Goal: Transaction & Acquisition: Purchase product/service

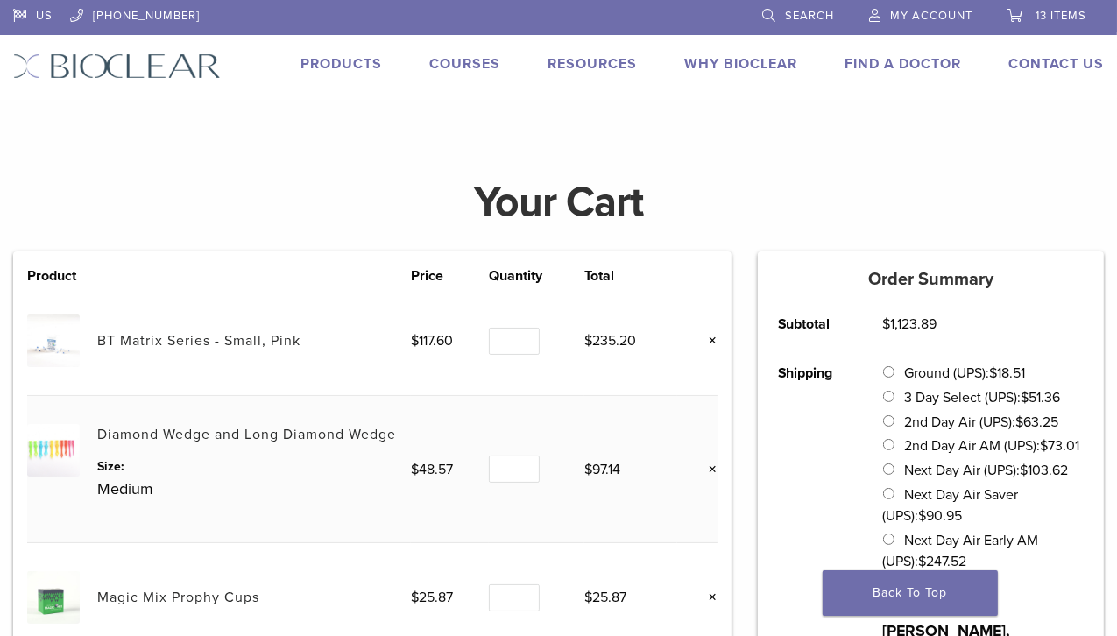
click at [713, 340] on link "×" at bounding box center [706, 340] width 23 height 23
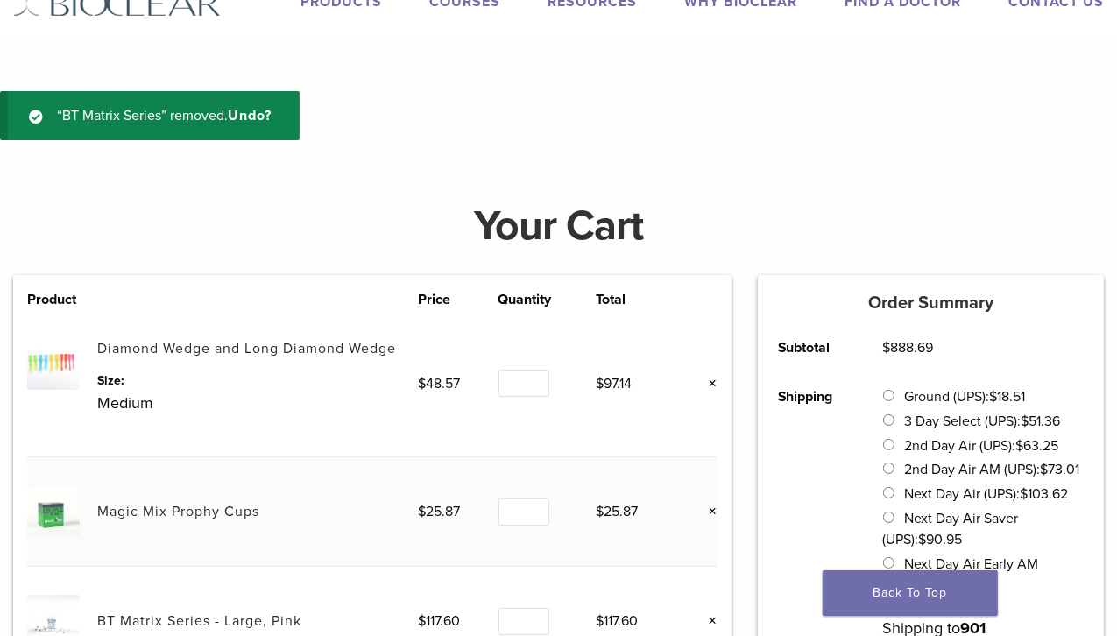
scroll to position [65, 0]
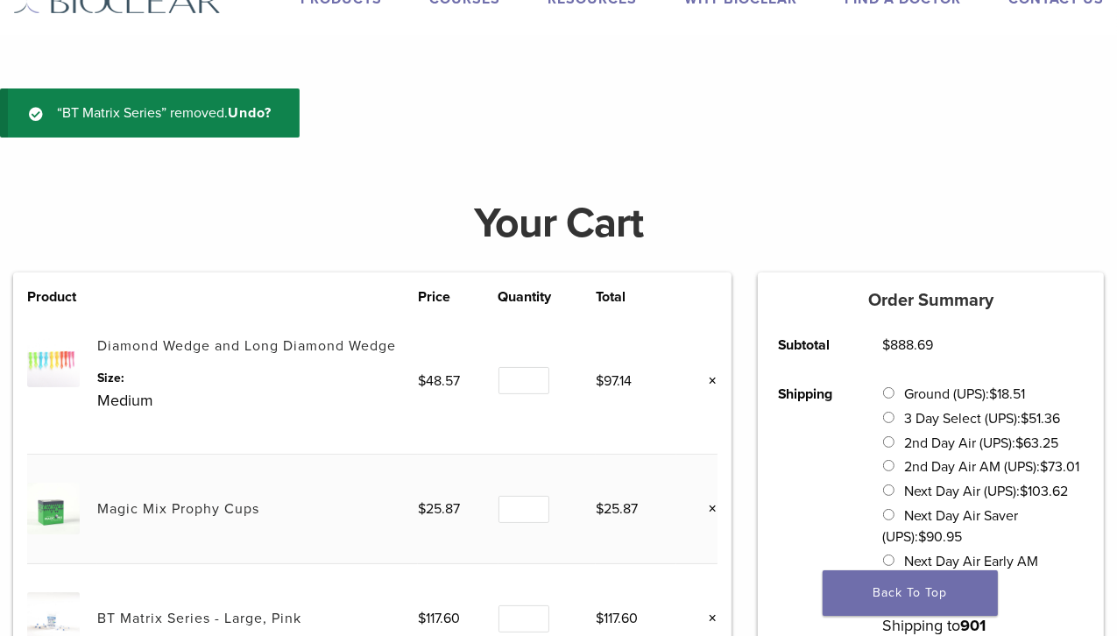
click at [711, 379] on link "×" at bounding box center [706, 381] width 23 height 23
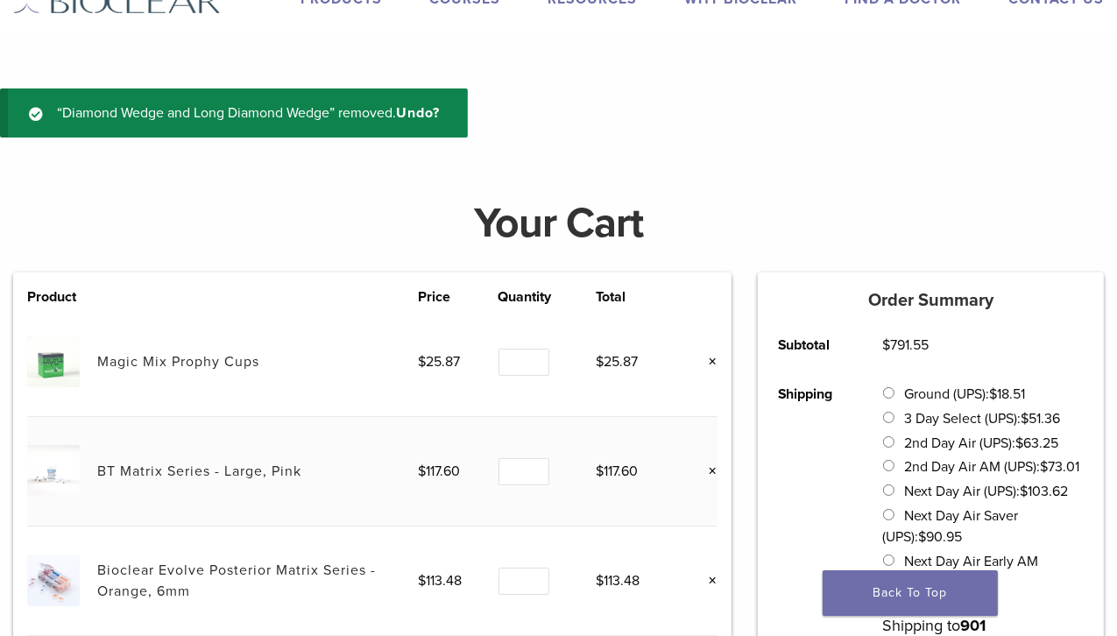
click at [711, 362] on link "×" at bounding box center [706, 361] width 23 height 23
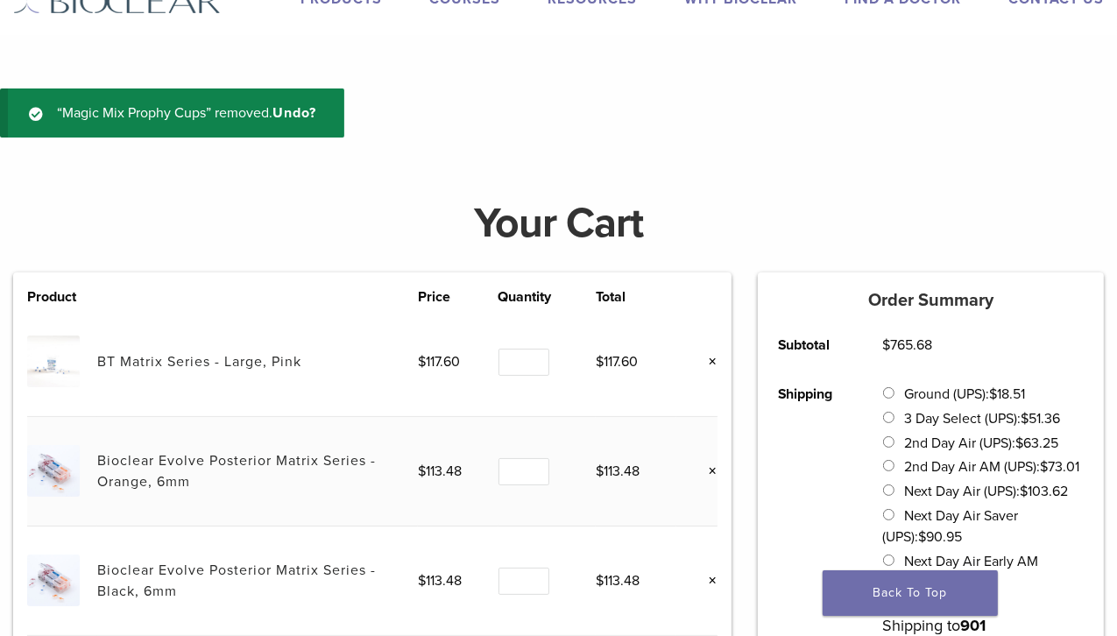
click at [711, 358] on link "×" at bounding box center [706, 361] width 23 height 23
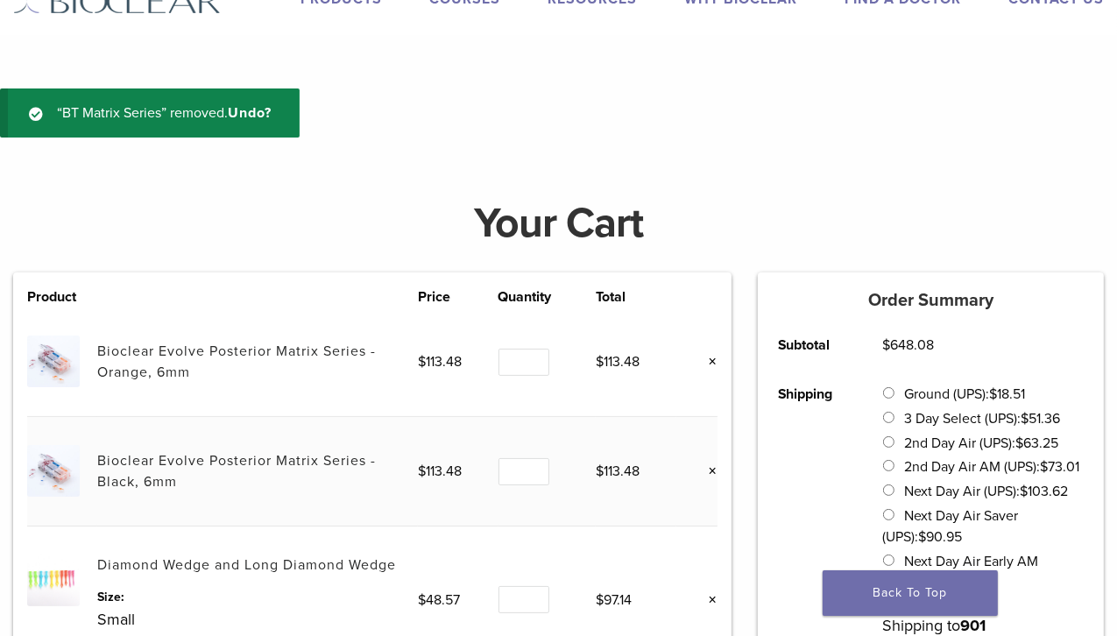
click at [712, 359] on link "×" at bounding box center [706, 361] width 23 height 23
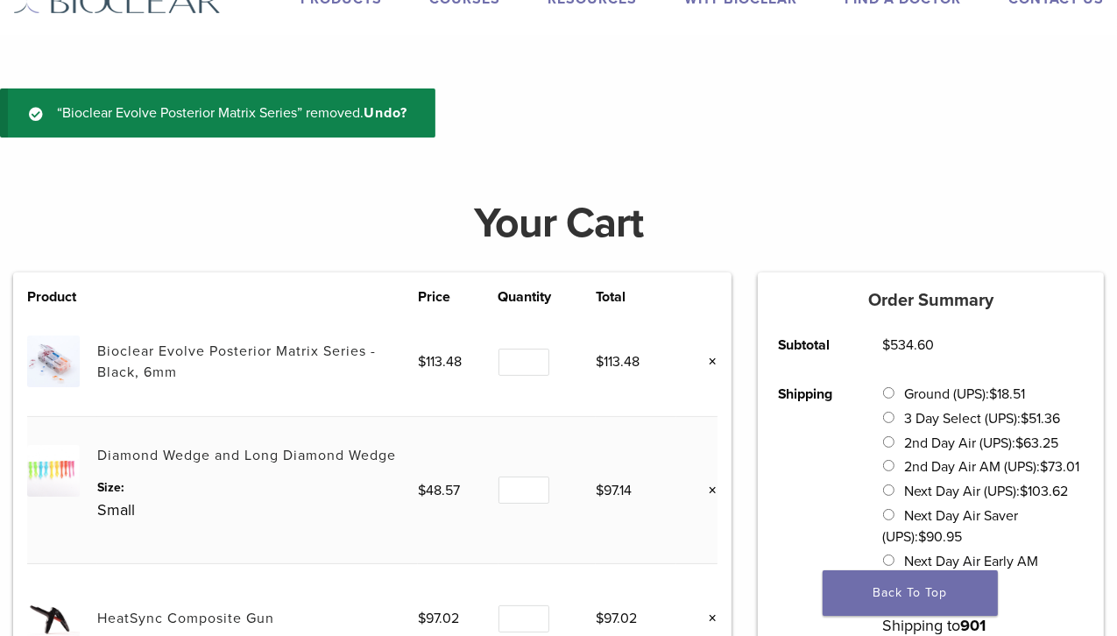
click at [712, 489] on link "×" at bounding box center [706, 490] width 23 height 23
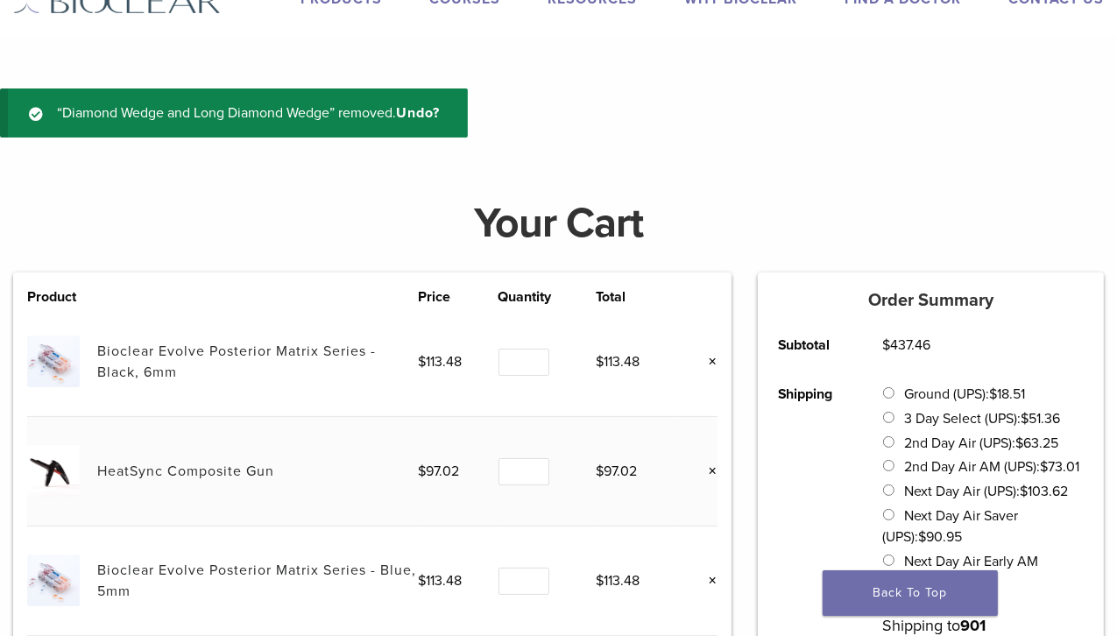
click at [712, 362] on link "×" at bounding box center [706, 361] width 23 height 23
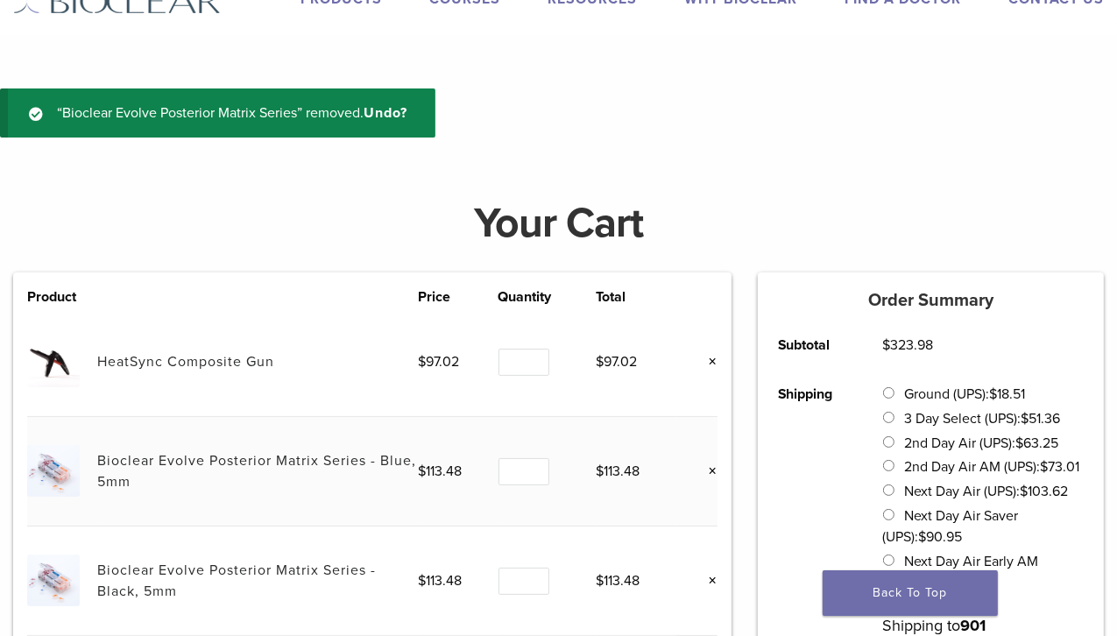
click at [712, 362] on link "×" at bounding box center [706, 361] width 23 height 23
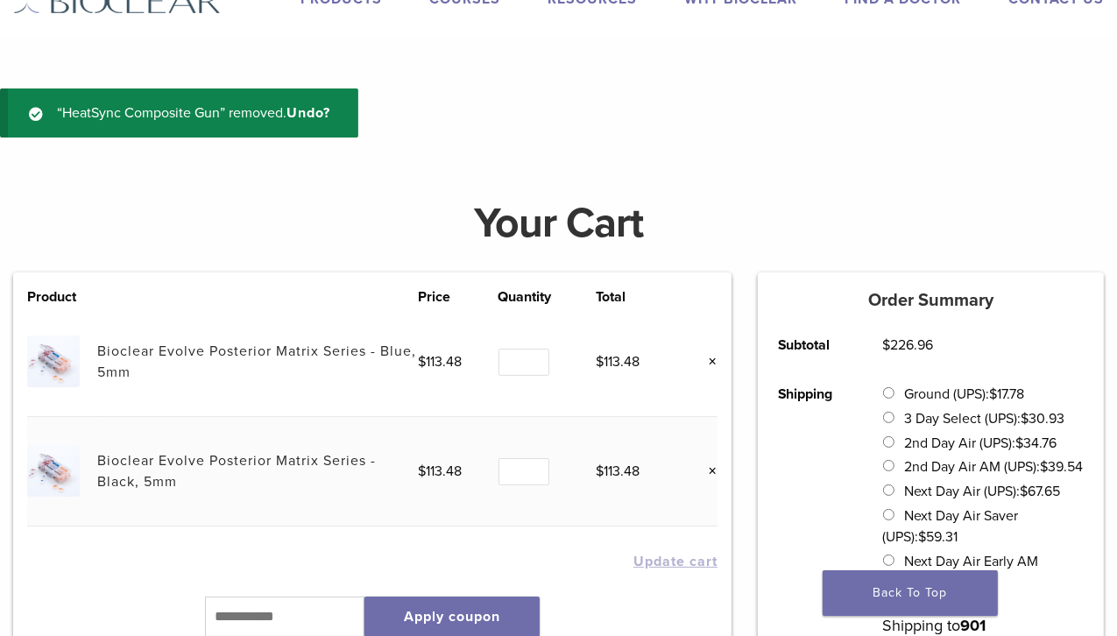
click at [712, 362] on link "×" at bounding box center [706, 361] width 23 height 23
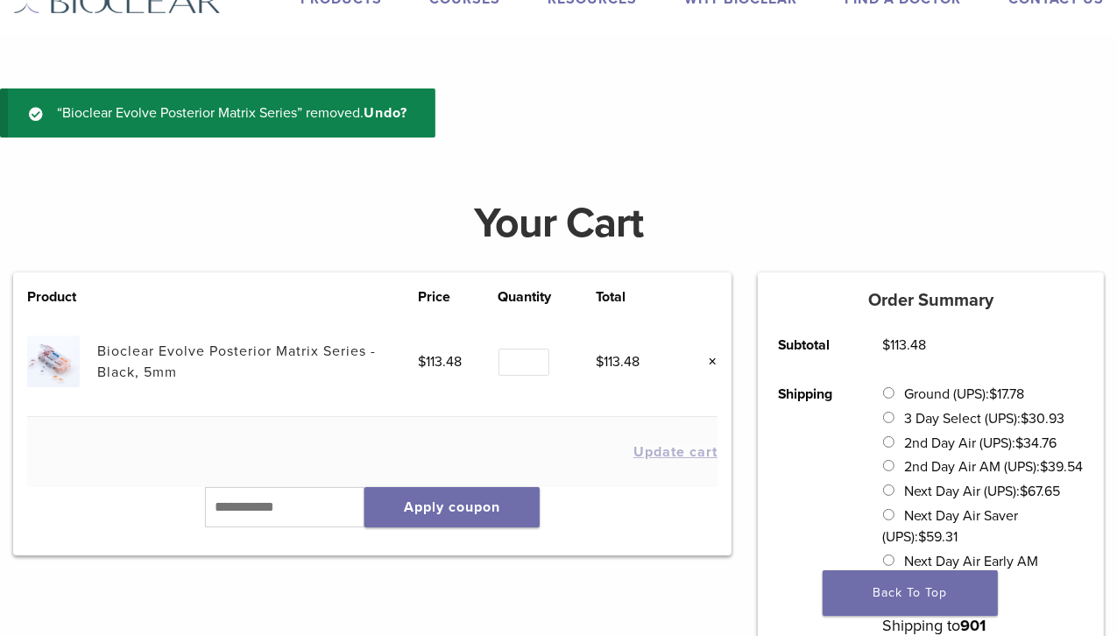
click at [712, 362] on link "×" at bounding box center [706, 361] width 23 height 23
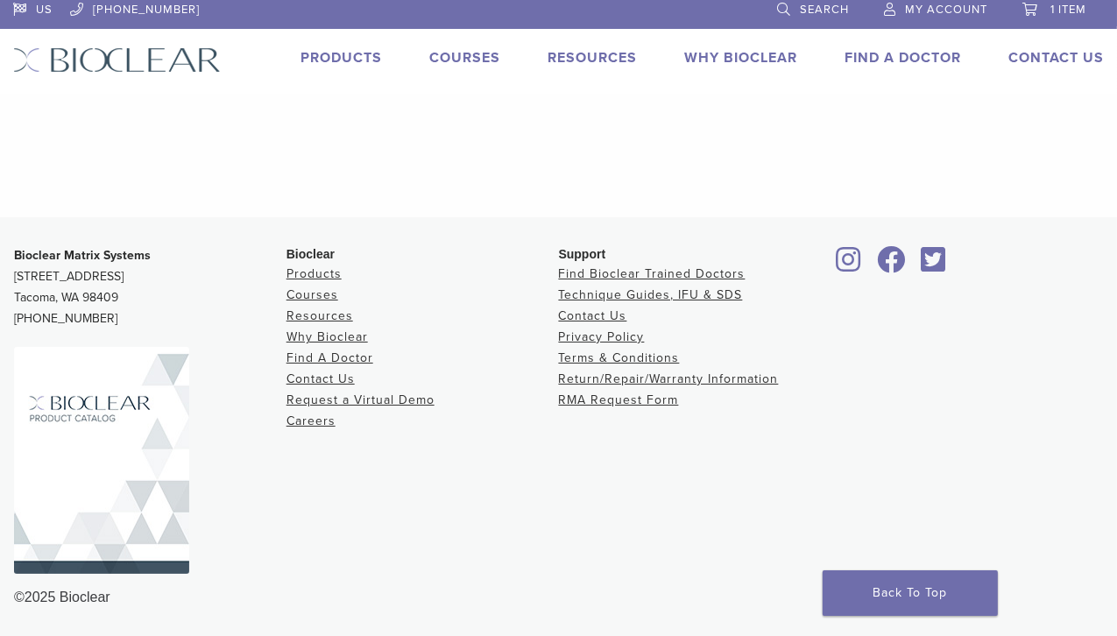
scroll to position [4, 0]
